Goal: Find specific page/section: Find specific page/section

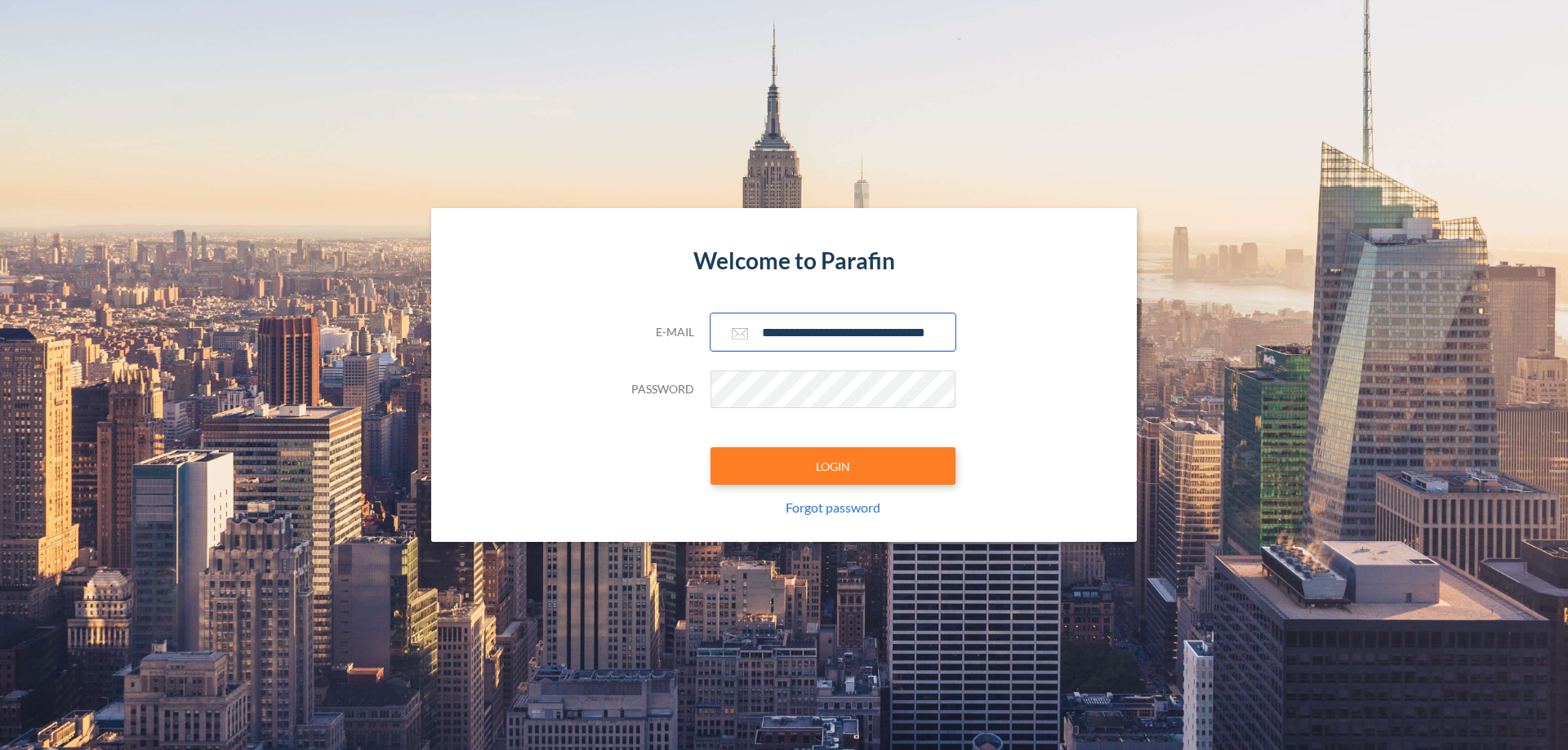
scroll to position [0, 26]
type input "**********"
click at [833, 466] on button "LOGIN" at bounding box center [833, 466] width 245 height 37
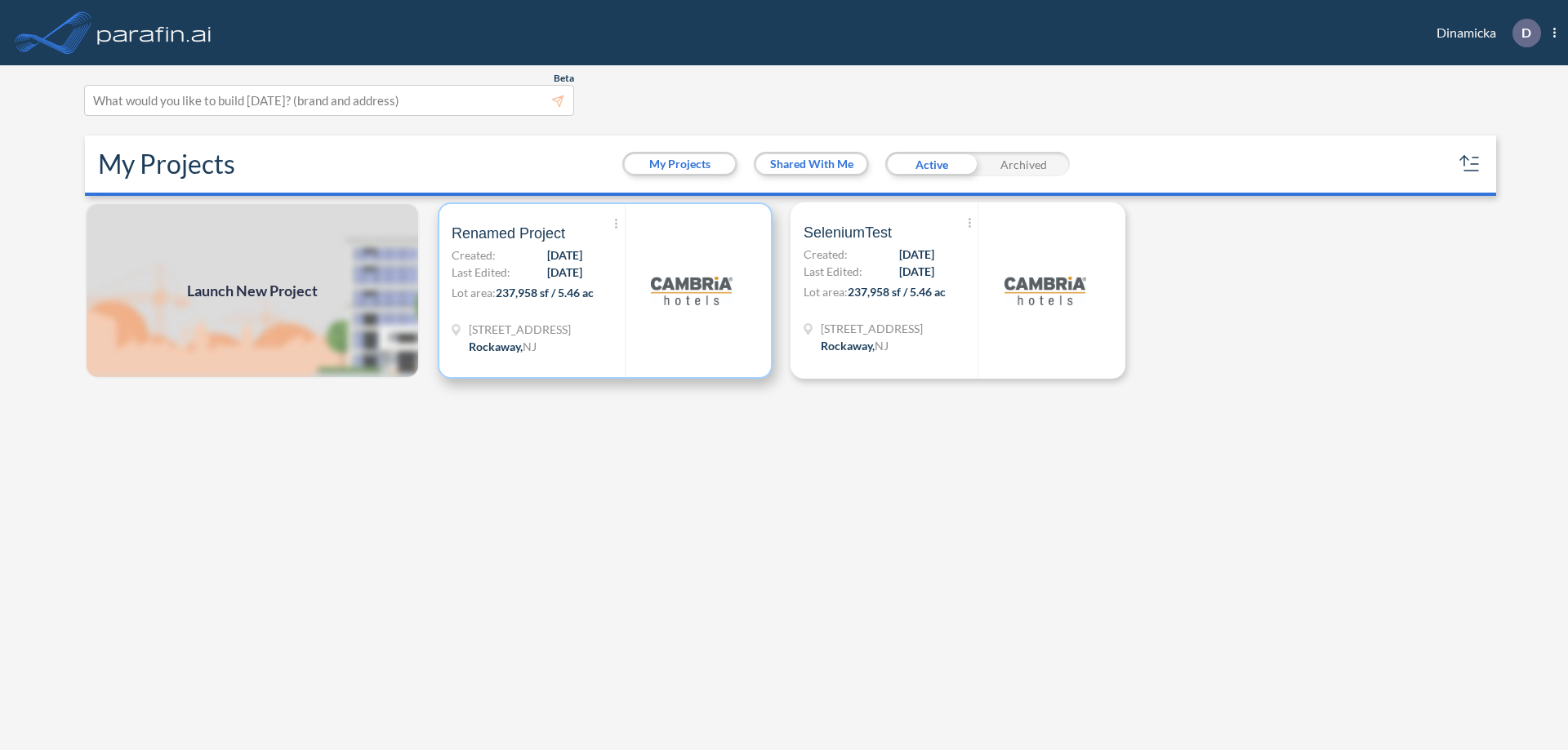
scroll to position [5, 0]
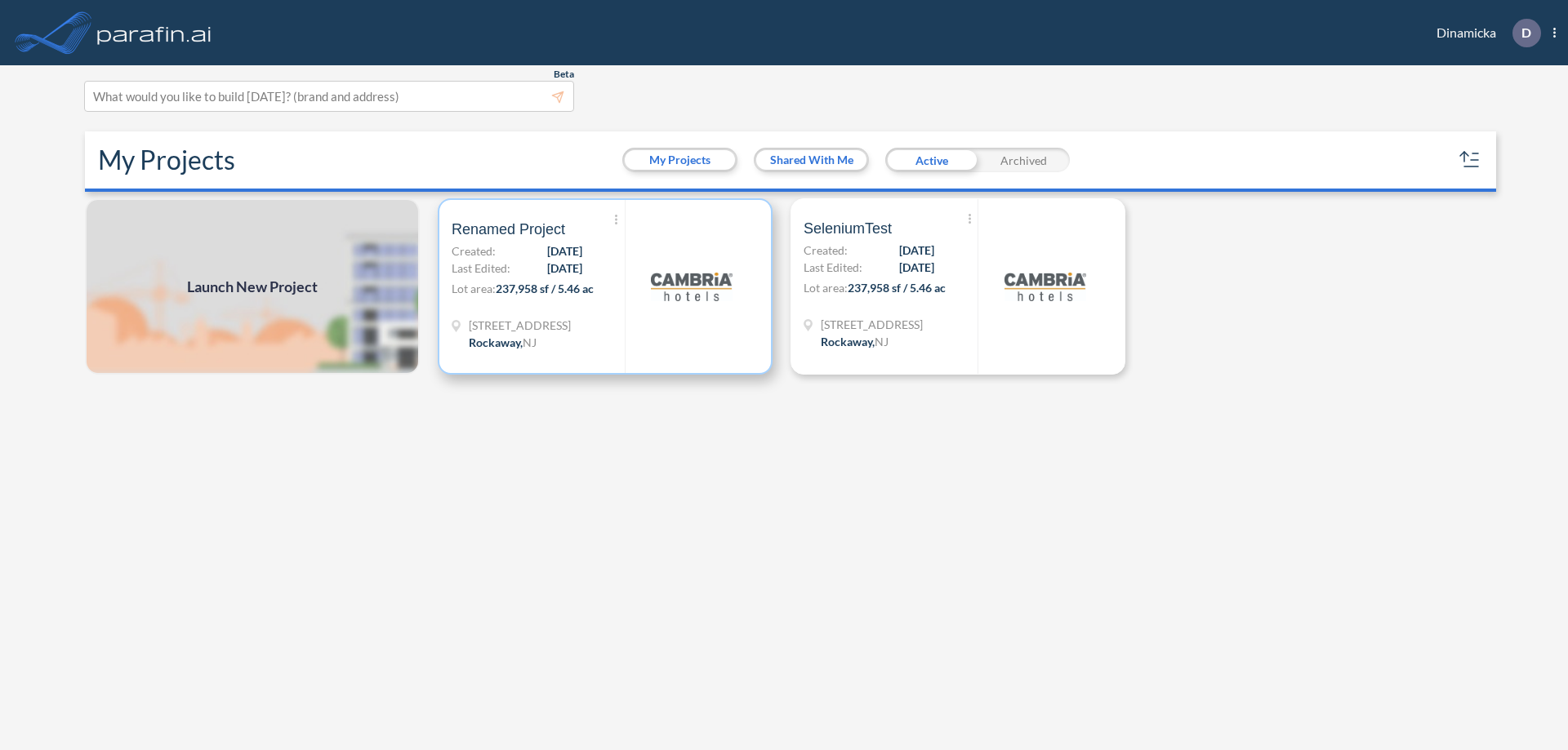
click at [605, 286] on p "Lot area: 237,958 sf / 5.46 ac" at bounding box center [537, 292] width 173 height 24
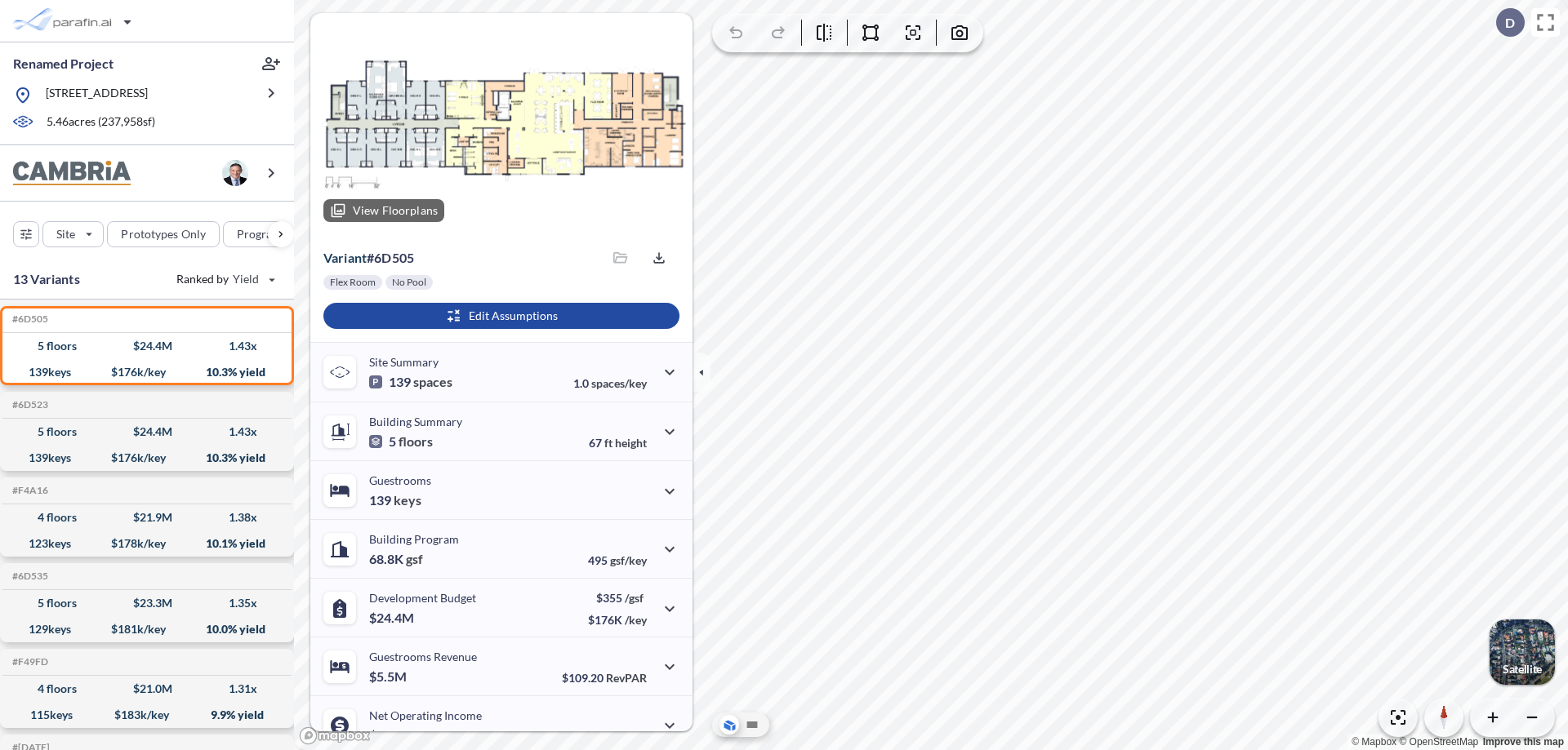
click at [499, 124] on div at bounding box center [501, 123] width 382 height 222
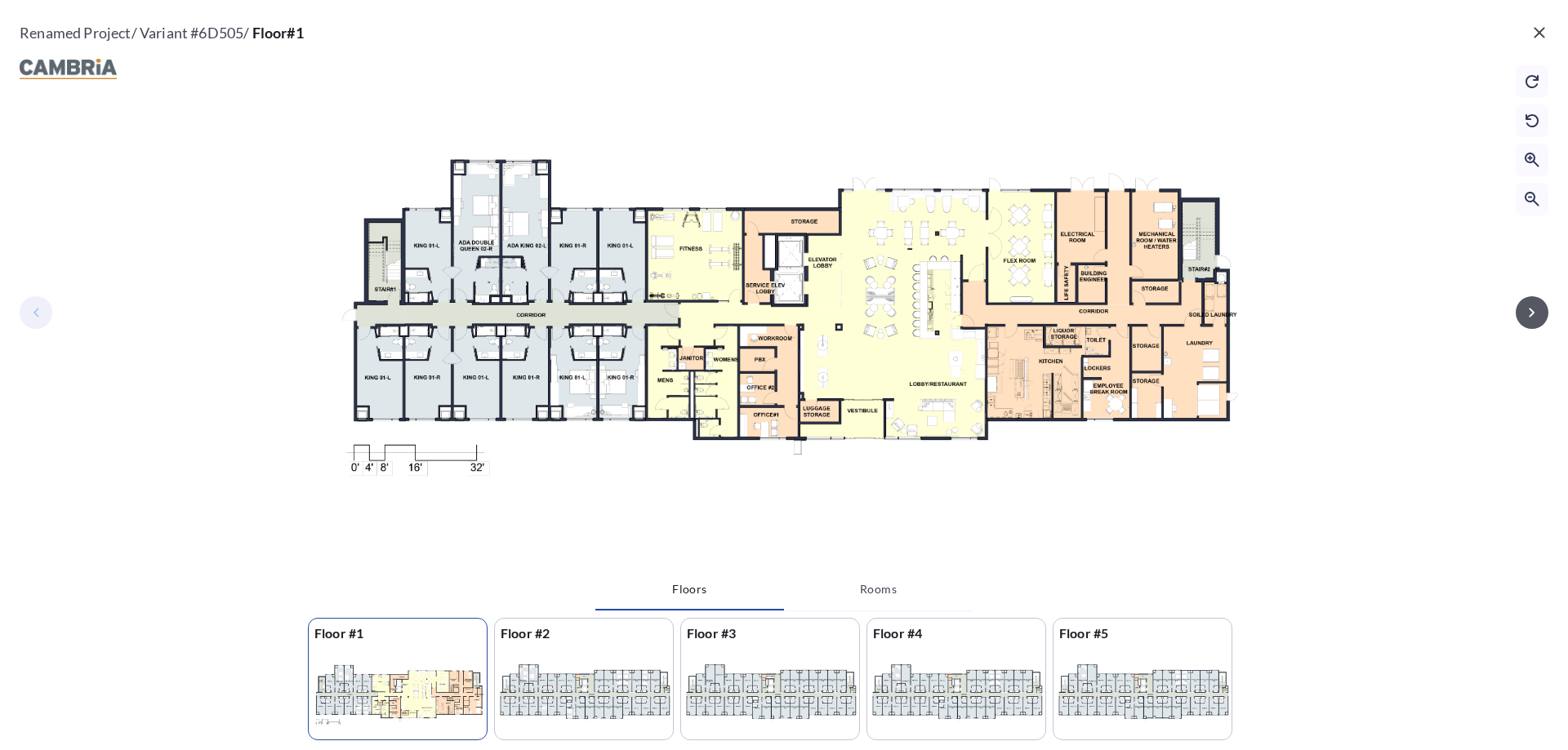
click at [1533, 312] on icon "button" at bounding box center [1532, 312] width 5 height 9
